Goal: Use online tool/utility

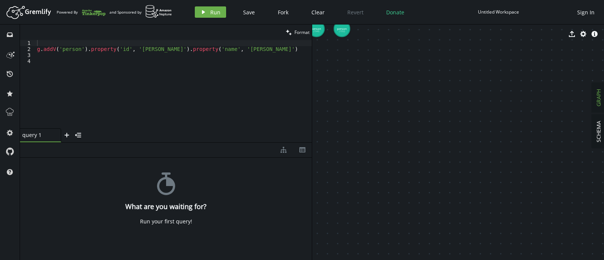
click at [14, 107] on icon at bounding box center [10, 112] width 10 height 10
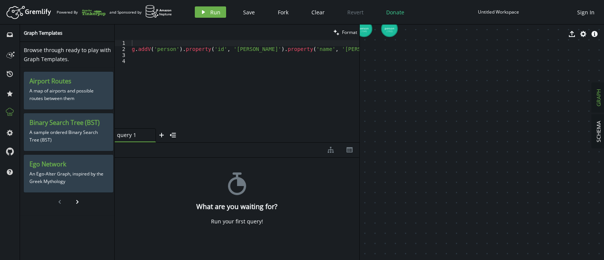
click at [80, 79] on h3 "Airport Routes" at bounding box center [68, 81] width 78 height 8
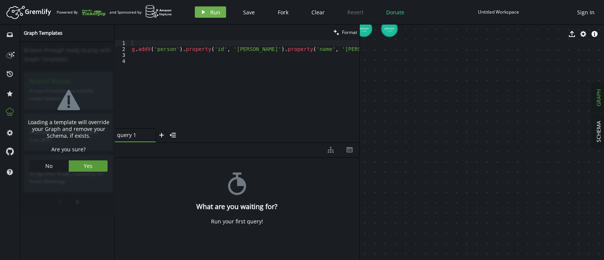
click at [74, 167] on button "Yes" at bounding box center [88, 165] width 39 height 11
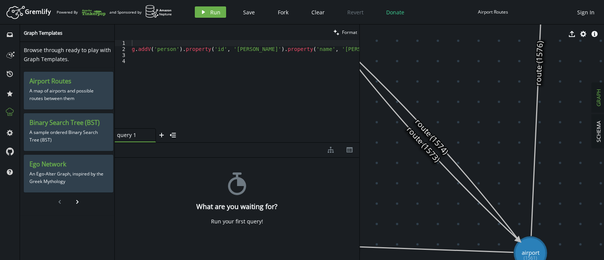
click at [2, 106] on div "inbox history star cog help" at bounding box center [10, 143] width 20 height 236
click at [5, 109] on icon at bounding box center [10, 112] width 10 height 10
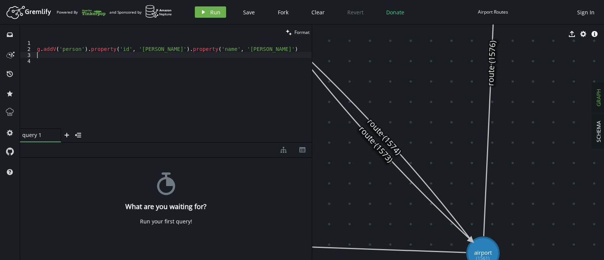
click at [164, 57] on div "g . addV ( 'person' ) . property ( 'id' , '[PERSON_NAME]' ) . property ( 'name'…" at bounding box center [173, 90] width 276 height 100
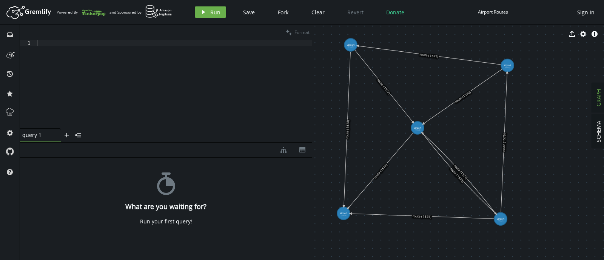
drag, startPoint x: 400, startPoint y: 110, endPoint x: 436, endPoint y: 157, distance: 59.0
click at [87, 63] on div at bounding box center [173, 90] width 276 height 100
